Goal: Information Seeking & Learning: Learn about a topic

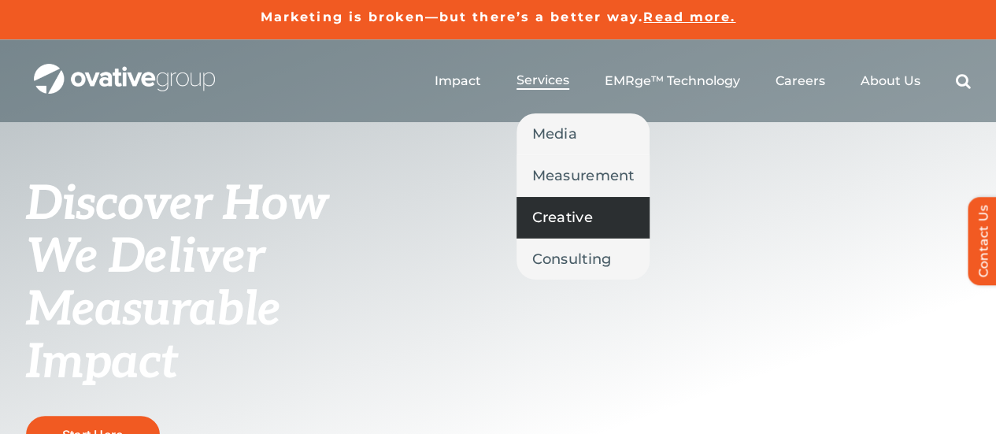
click at [546, 218] on span "Creative" at bounding box center [562, 217] width 61 height 22
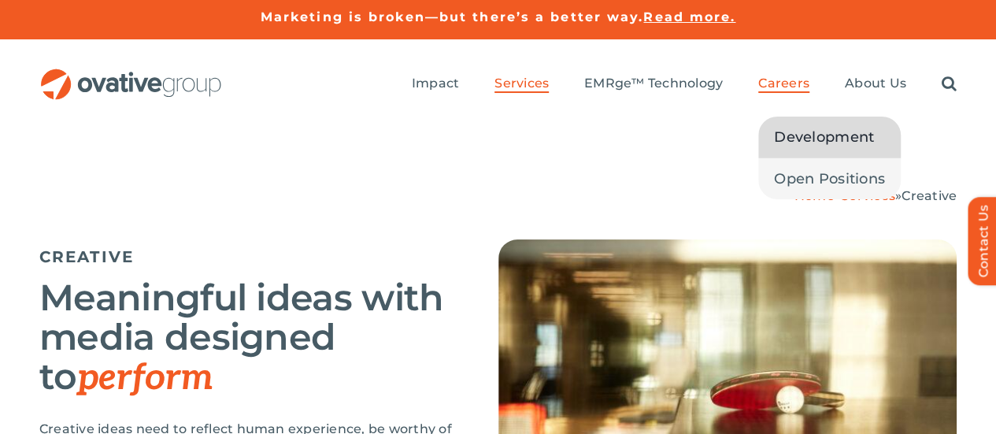
click at [806, 126] on span "Development" at bounding box center [824, 137] width 100 height 22
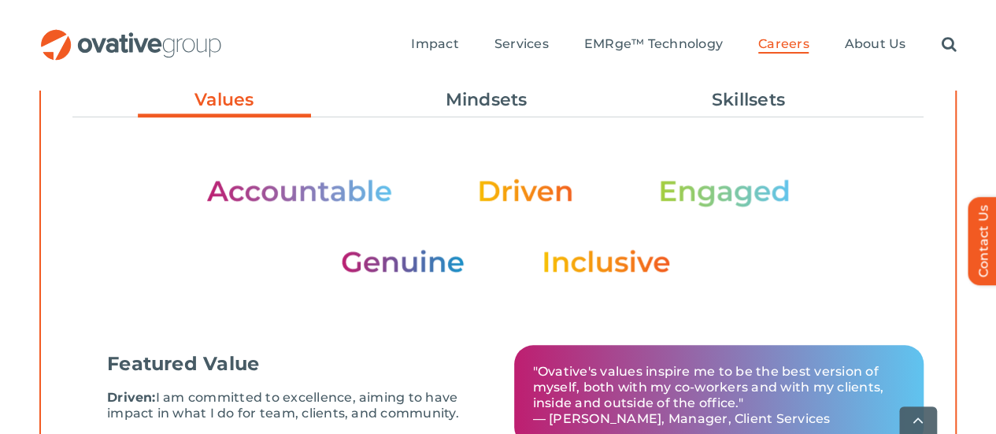
scroll to position [637, 0]
